Goal: Share content

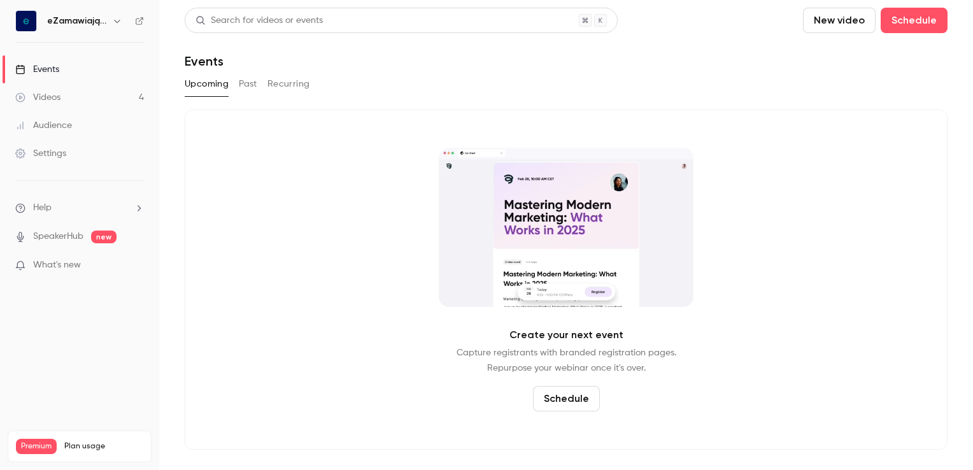
click at [71, 98] on link "Videos 4" at bounding box center [79, 97] width 159 height 28
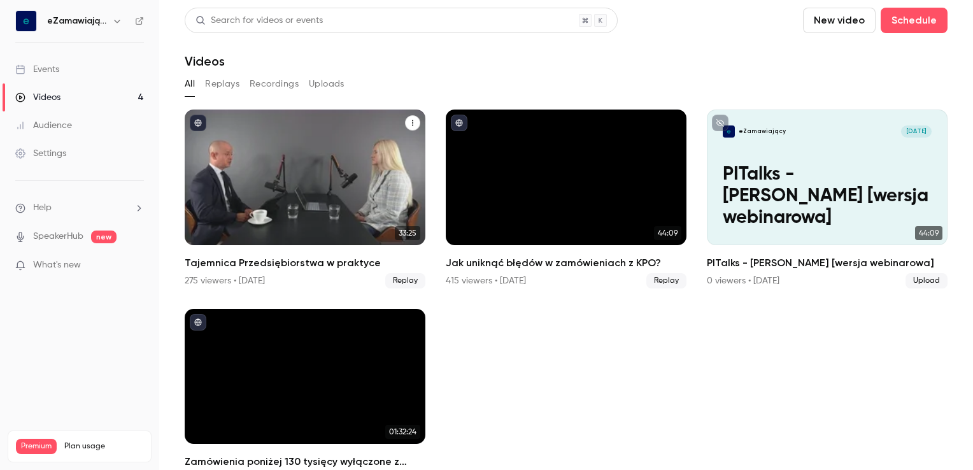
scroll to position [28, 0]
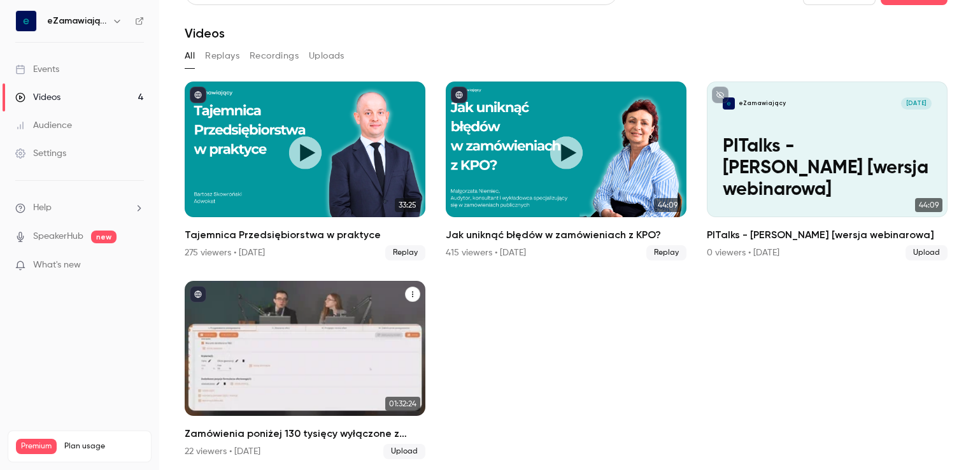
click at [315, 343] on div "Zamówienia poniżej 130 tysięcy wyłączone z ustawy PZP- krok po kroku" at bounding box center [305, 349] width 241 height 136
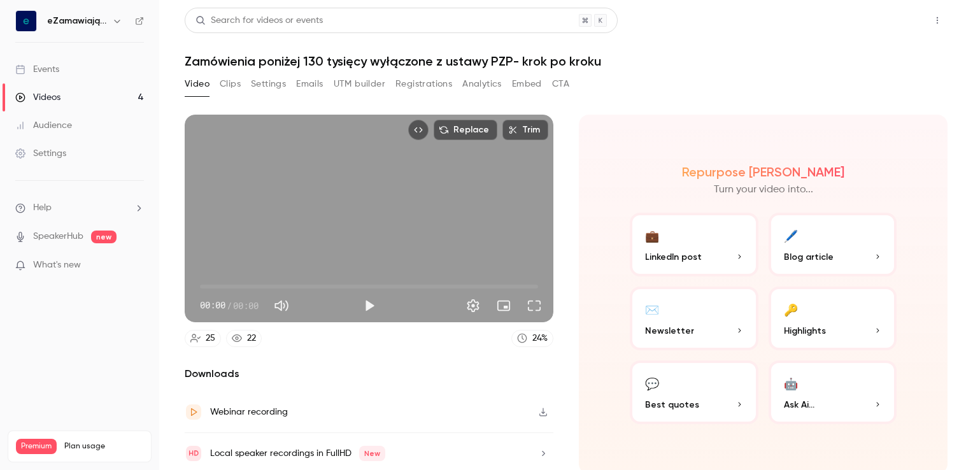
click at [880, 17] on button "Share" at bounding box center [892, 20] width 50 height 25
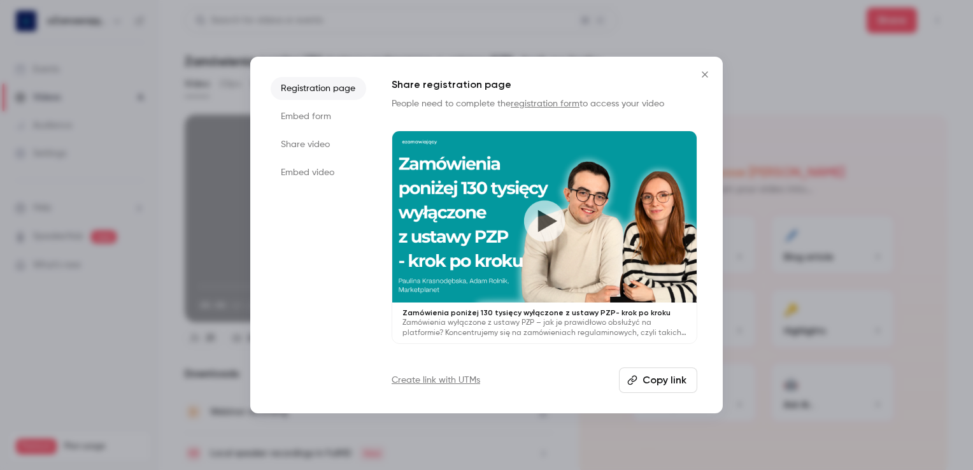
click at [643, 376] on button "Copy link" at bounding box center [658, 380] width 78 height 25
click at [705, 79] on icon "Close" at bounding box center [705, 74] width 15 height 10
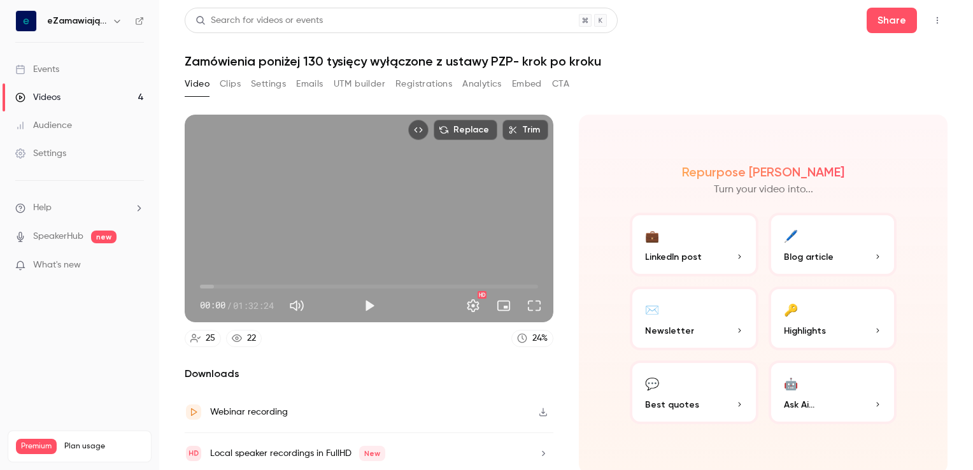
click at [341, 61] on h1 "Zamówienia poniżej 130 tysięcy wyłączone z ustawy PZP- krok po kroku" at bounding box center [566, 61] width 763 height 15
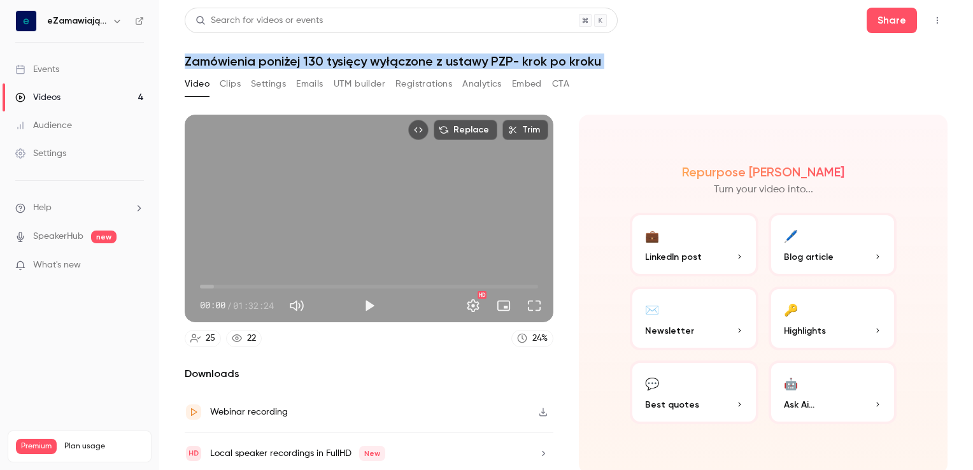
click at [341, 61] on h1 "Zamówienia poniżej 130 tysięcy wyłączone z ustawy PZP- krok po kroku" at bounding box center [566, 61] width 763 height 15
copy div "Zamówienia poniżej 130 tysięcy wyłączone z ustawy PZP- krok po kroku Video Clip…"
